Goal: Check status

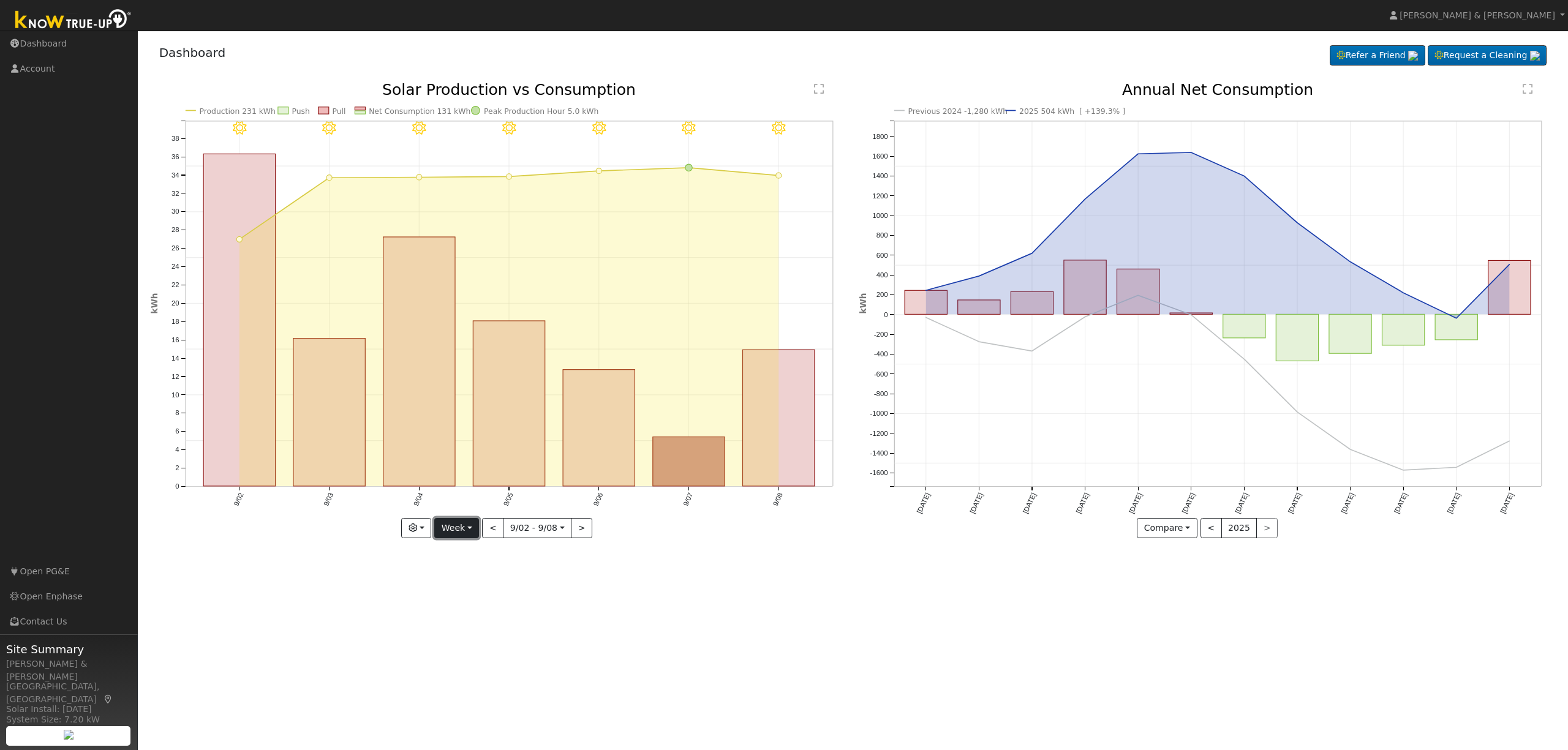
click at [468, 527] on button "Week" at bounding box center [456, 528] width 45 height 21
click at [485, 588] on link "Month" at bounding box center [477, 587] width 85 height 17
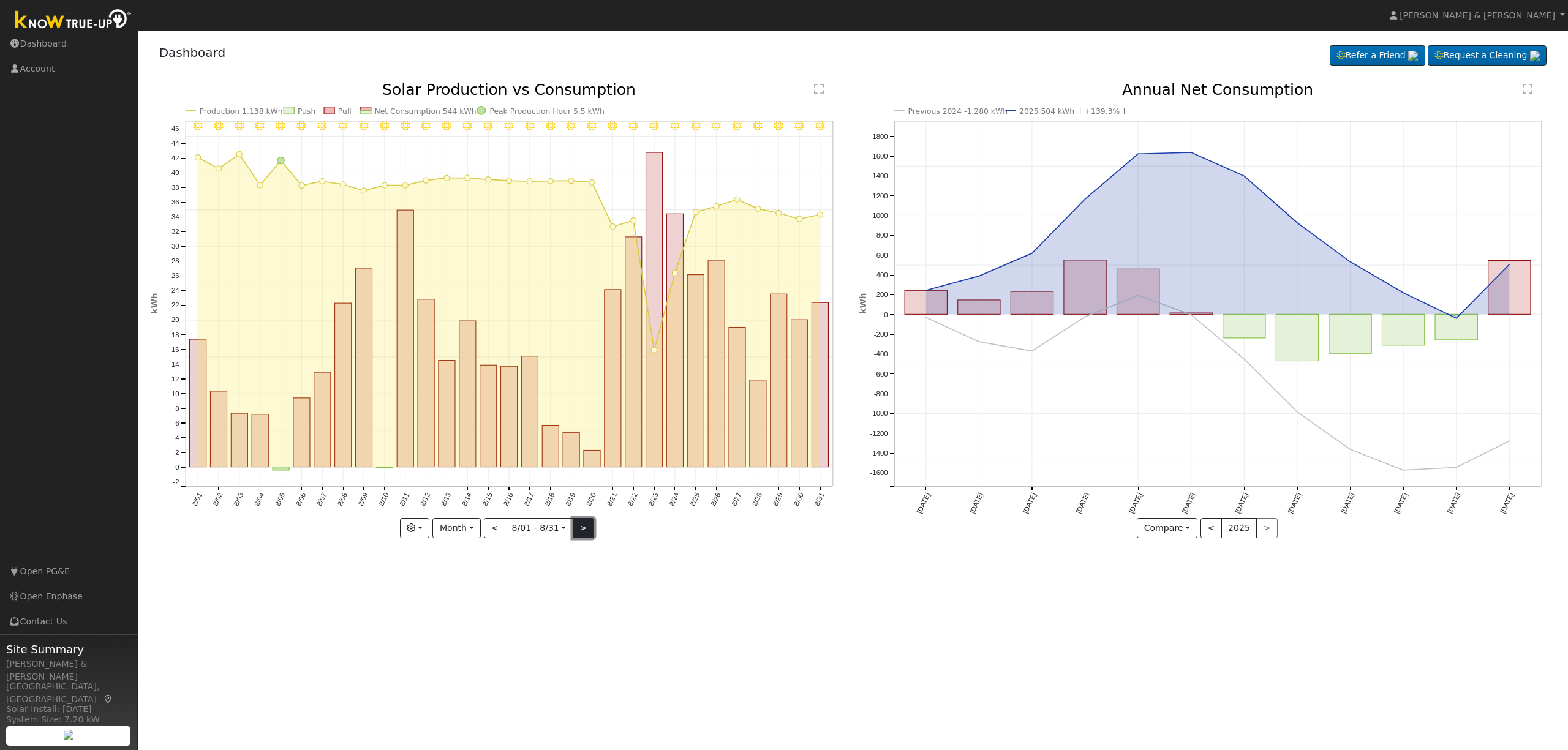
click at [587, 525] on button ">" at bounding box center [583, 528] width 22 height 21
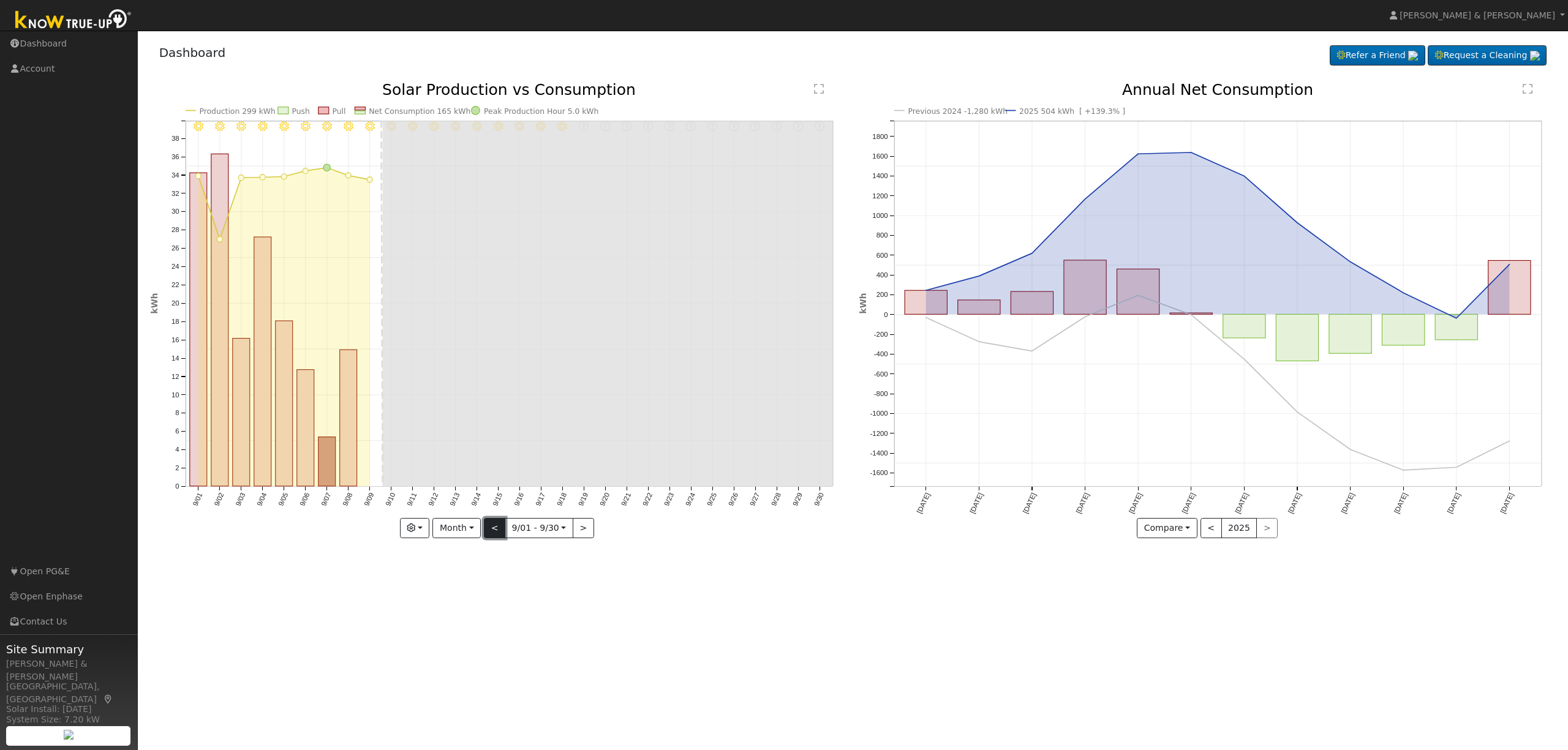
click at [498, 527] on button "<" at bounding box center [494, 528] width 22 height 21
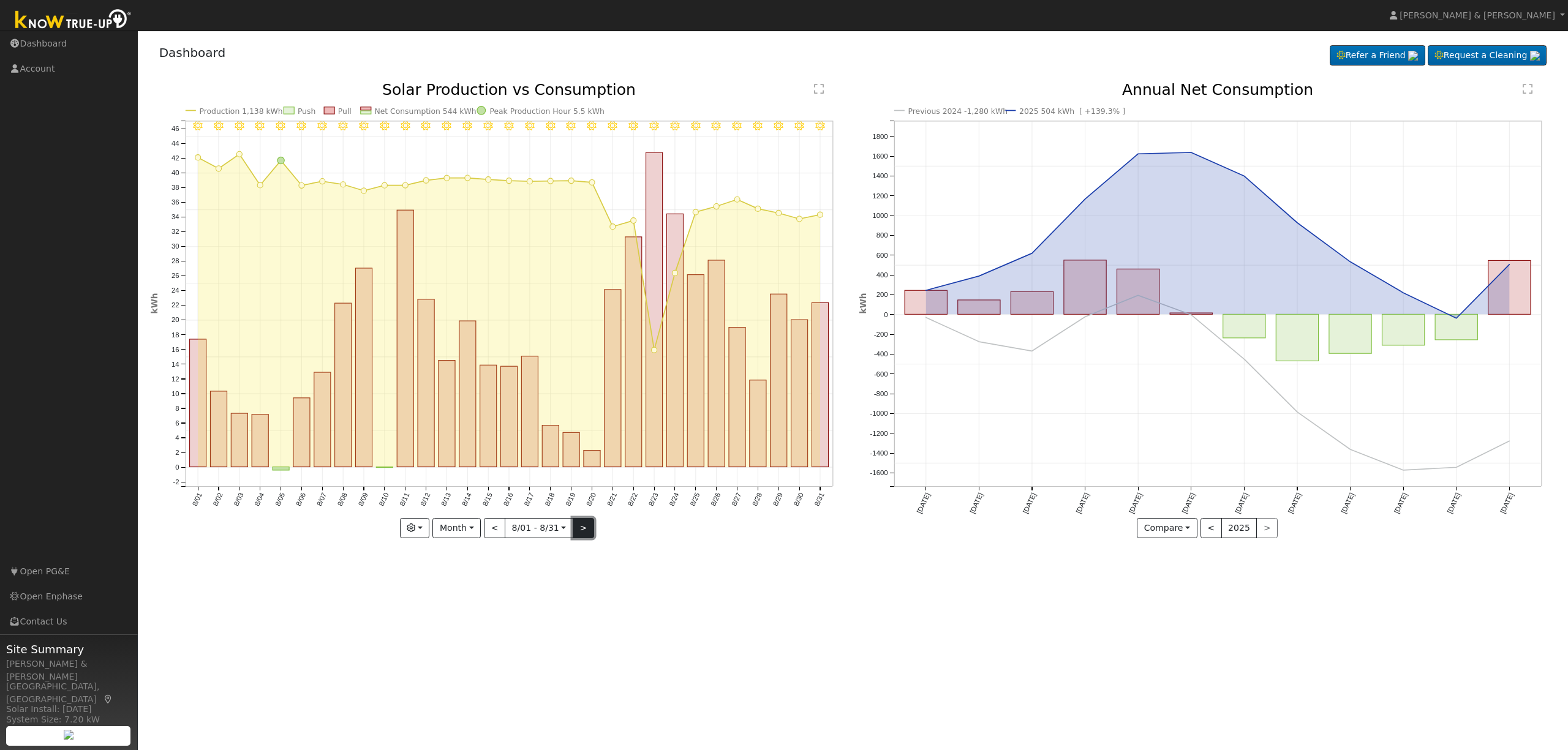
click at [589, 527] on button ">" at bounding box center [583, 528] width 22 height 21
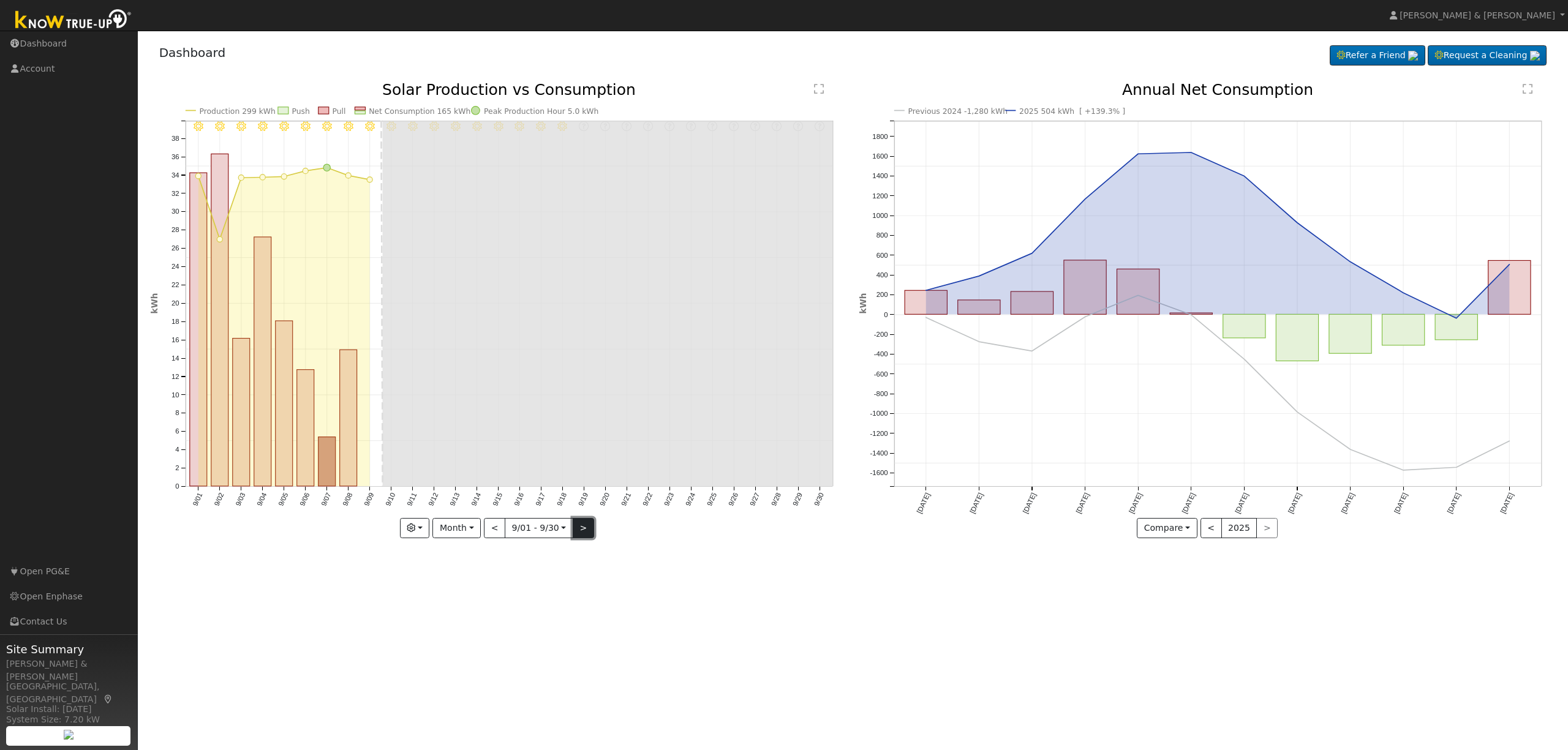
click at [586, 527] on button ">" at bounding box center [583, 528] width 22 height 21
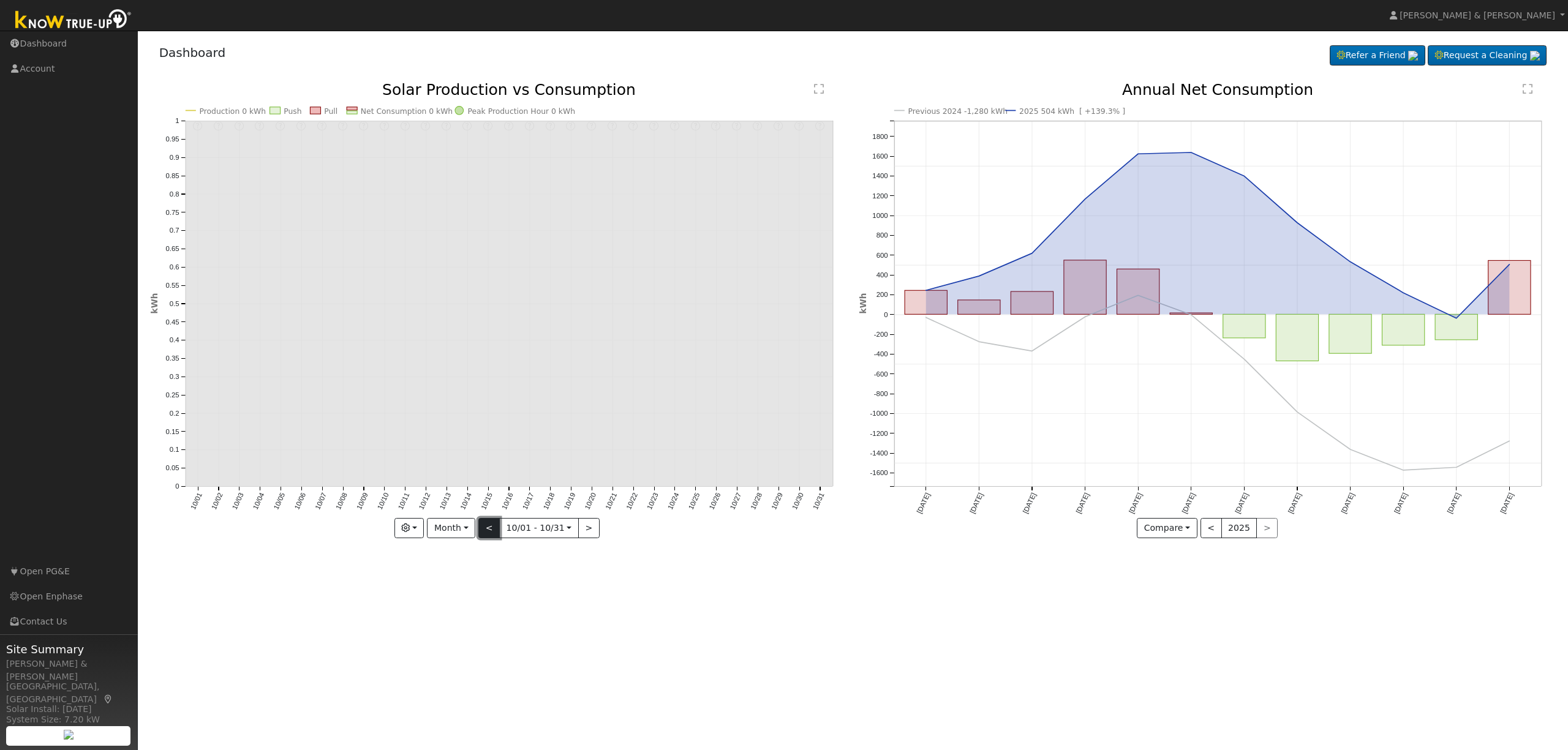
click at [488, 529] on button "<" at bounding box center [488, 528] width 22 height 21
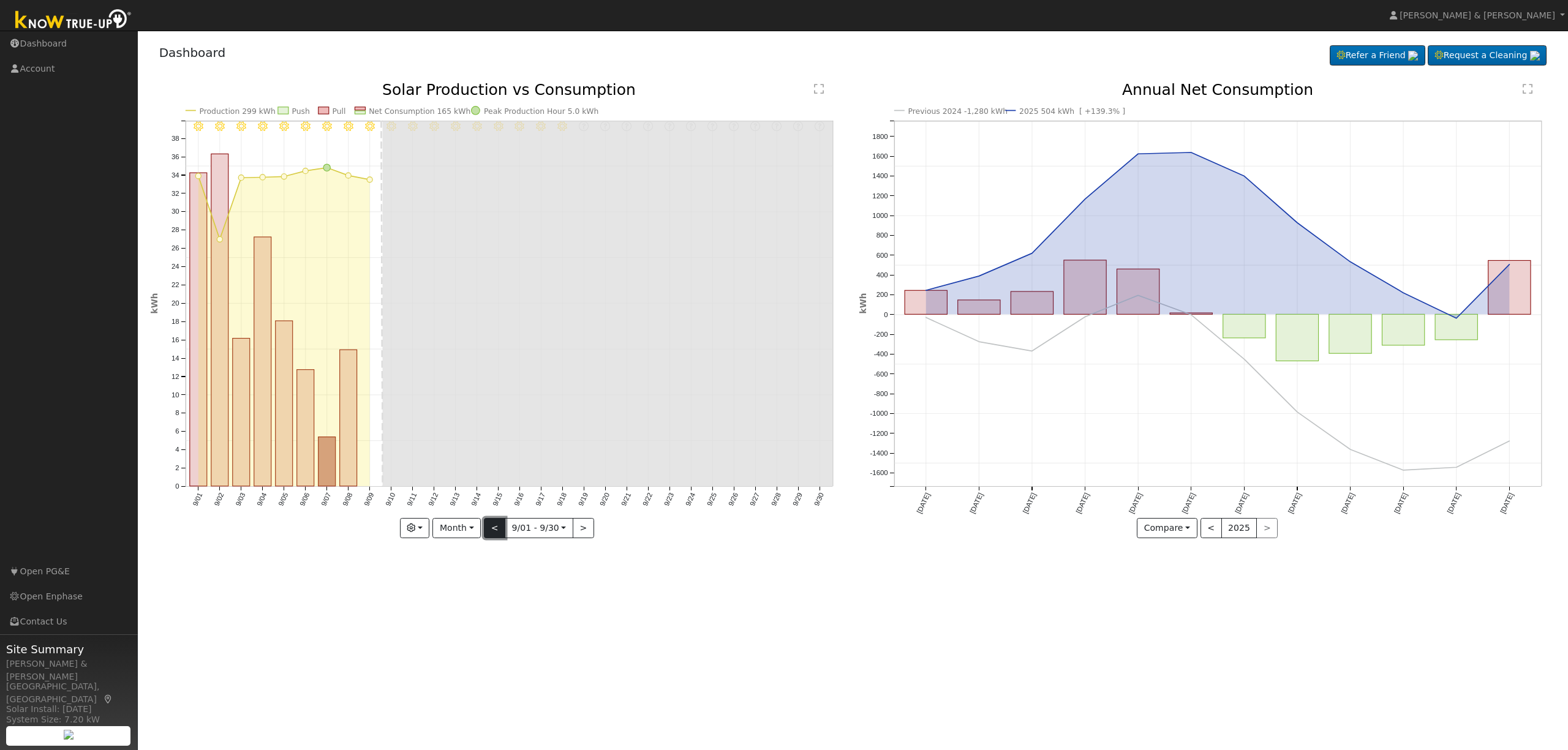
click at [488, 529] on button "<" at bounding box center [494, 528] width 22 height 21
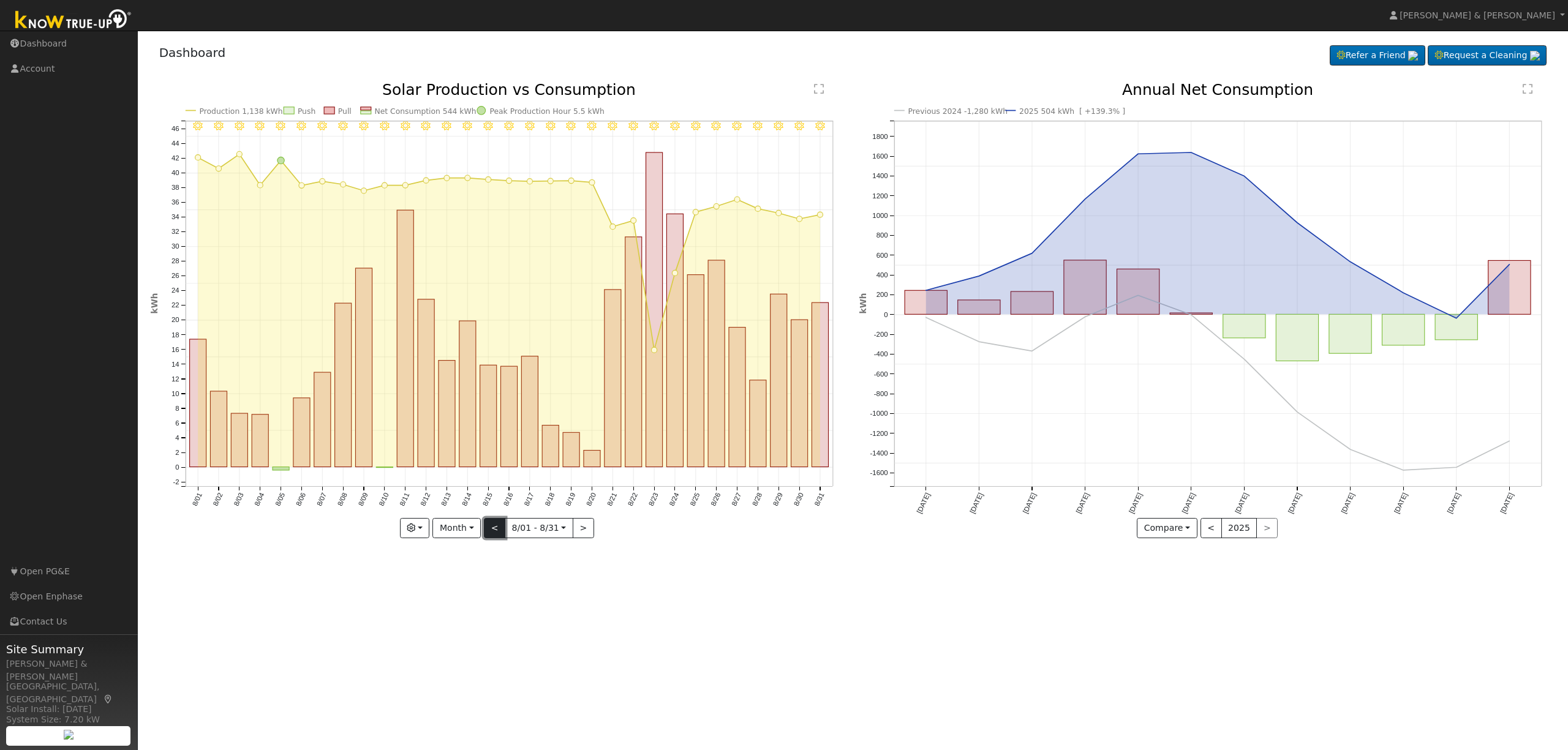
click at [496, 530] on button "<" at bounding box center [494, 528] width 22 height 21
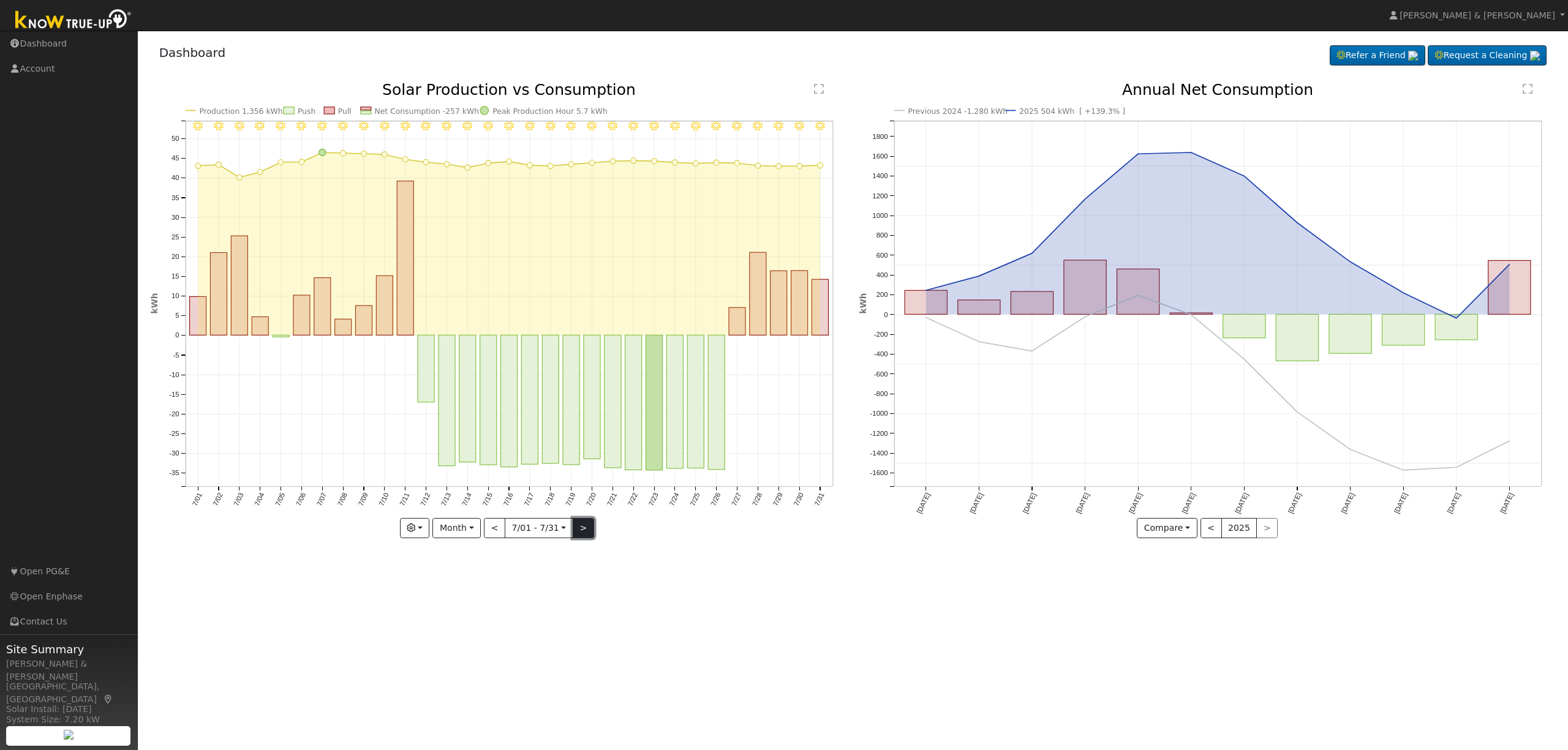
click at [583, 529] on button ">" at bounding box center [583, 528] width 22 height 21
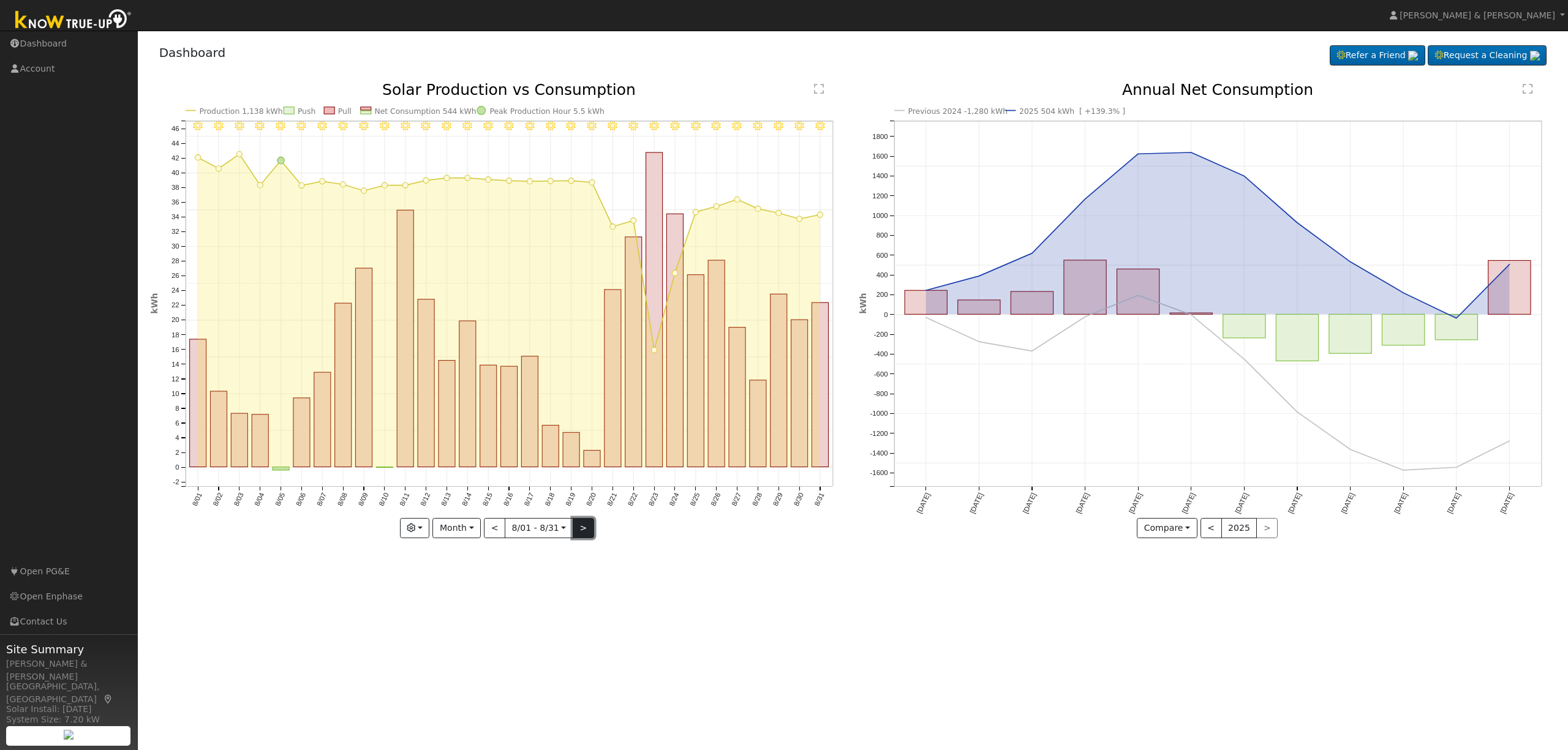
click at [583, 529] on button ">" at bounding box center [583, 528] width 22 height 21
type input "[DATE]"
